Goal: Ask a question

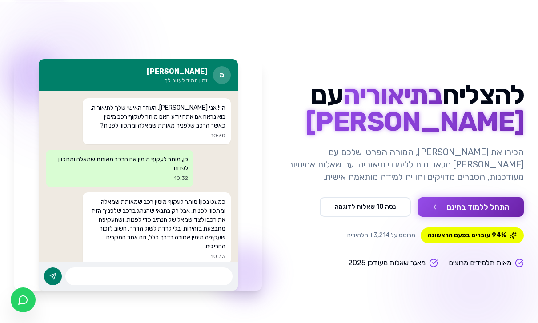
scroll to position [44, 0]
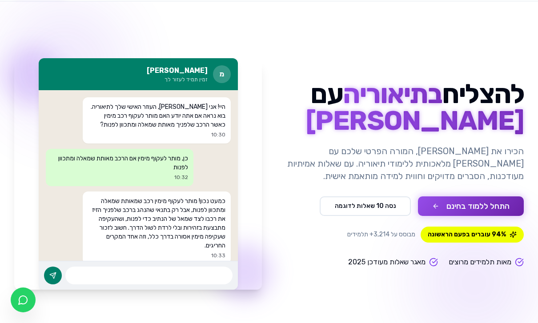
click at [400, 205] on button "נסה 10 שאלות לדוגמה" at bounding box center [365, 207] width 91 height 20
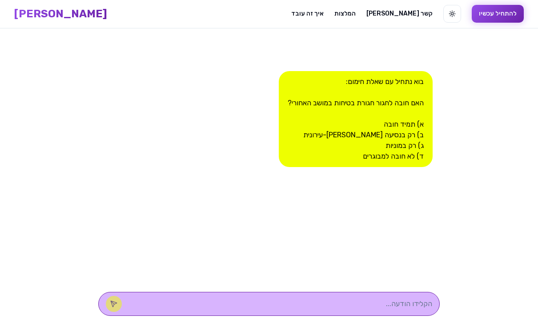
click at [380, 316] on div at bounding box center [268, 304] width 341 height 24
click at [384, 309] on textarea at bounding box center [281, 304] width 301 height 11
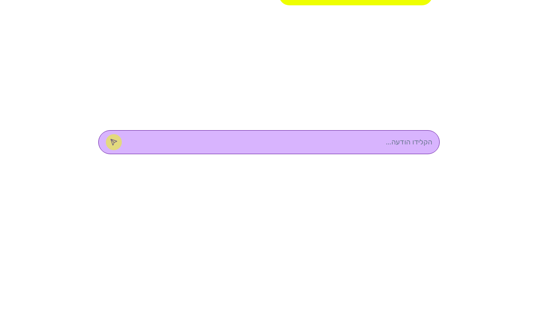
type textarea "ר"
type textarea "א"
click at [117, 301] on icon at bounding box center [113, 304] width 7 height 7
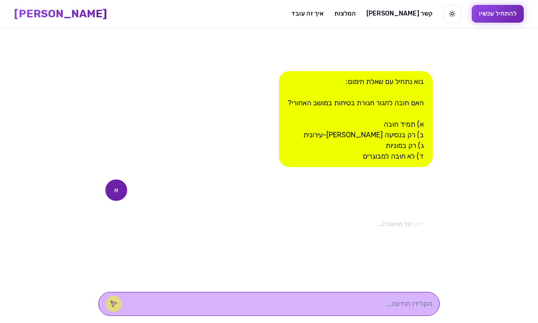
scroll to position [58, 0]
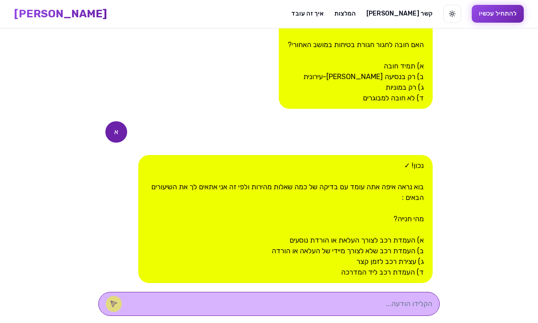
click at [390, 309] on textarea at bounding box center [281, 304] width 301 height 11
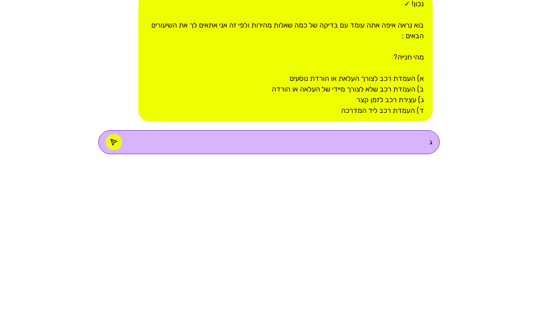
type textarea "ג"
click at [122, 296] on button at bounding box center [114, 304] width 16 height 16
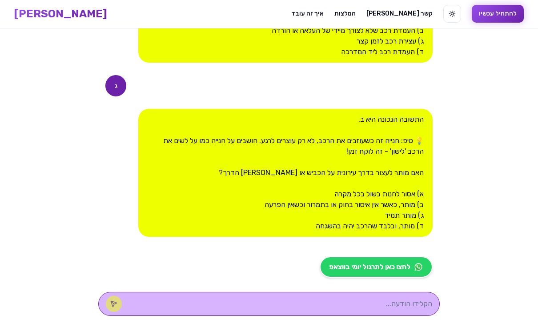
scroll to position [279, 0]
click at [415, 264] on img at bounding box center [418, 267] width 9 height 9
